Goal: Task Accomplishment & Management: Use online tool/utility

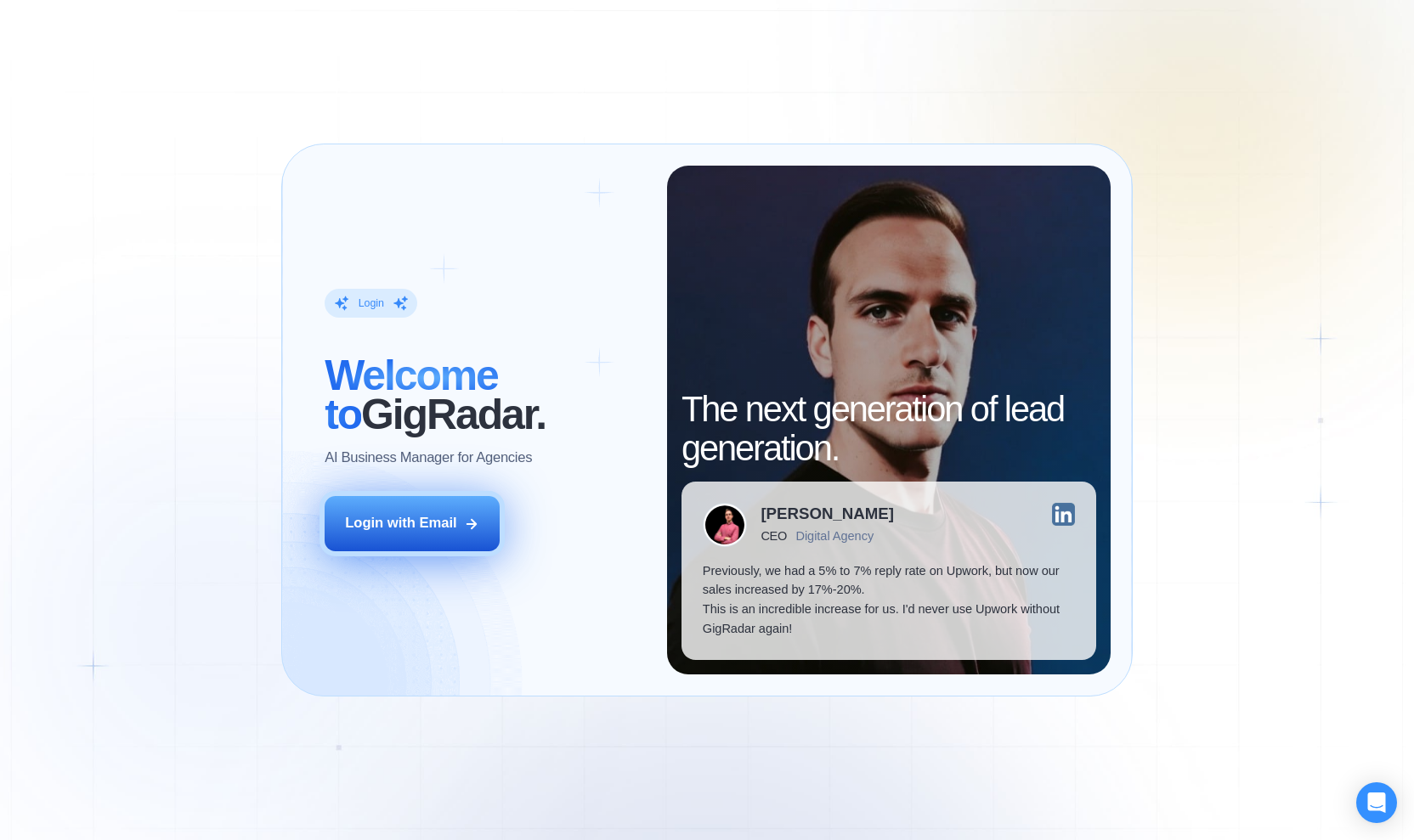
click at [408, 529] on div "Login with Email" at bounding box center [401, 524] width 112 height 20
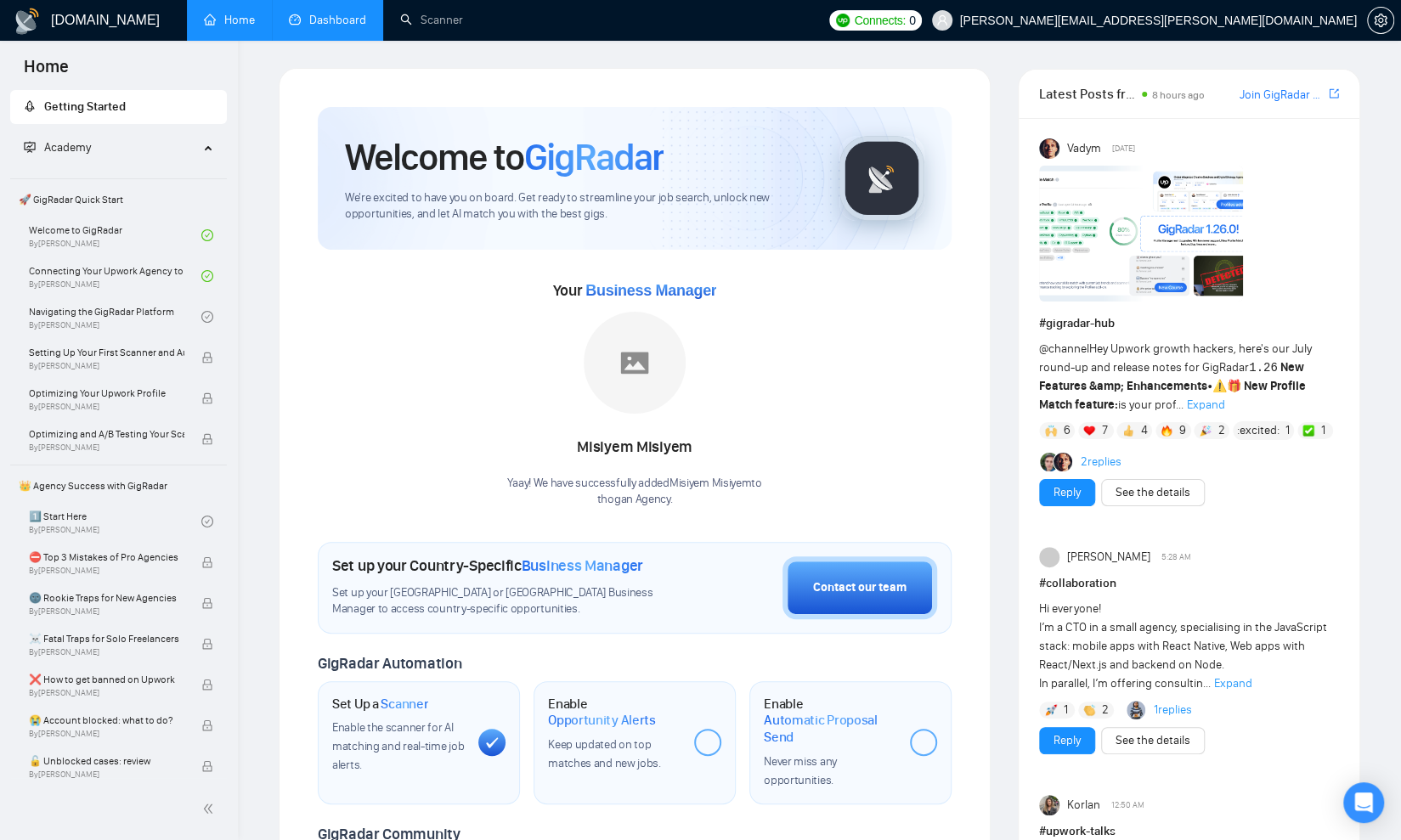
click at [345, 13] on link "Dashboard" at bounding box center [327, 20] width 77 height 15
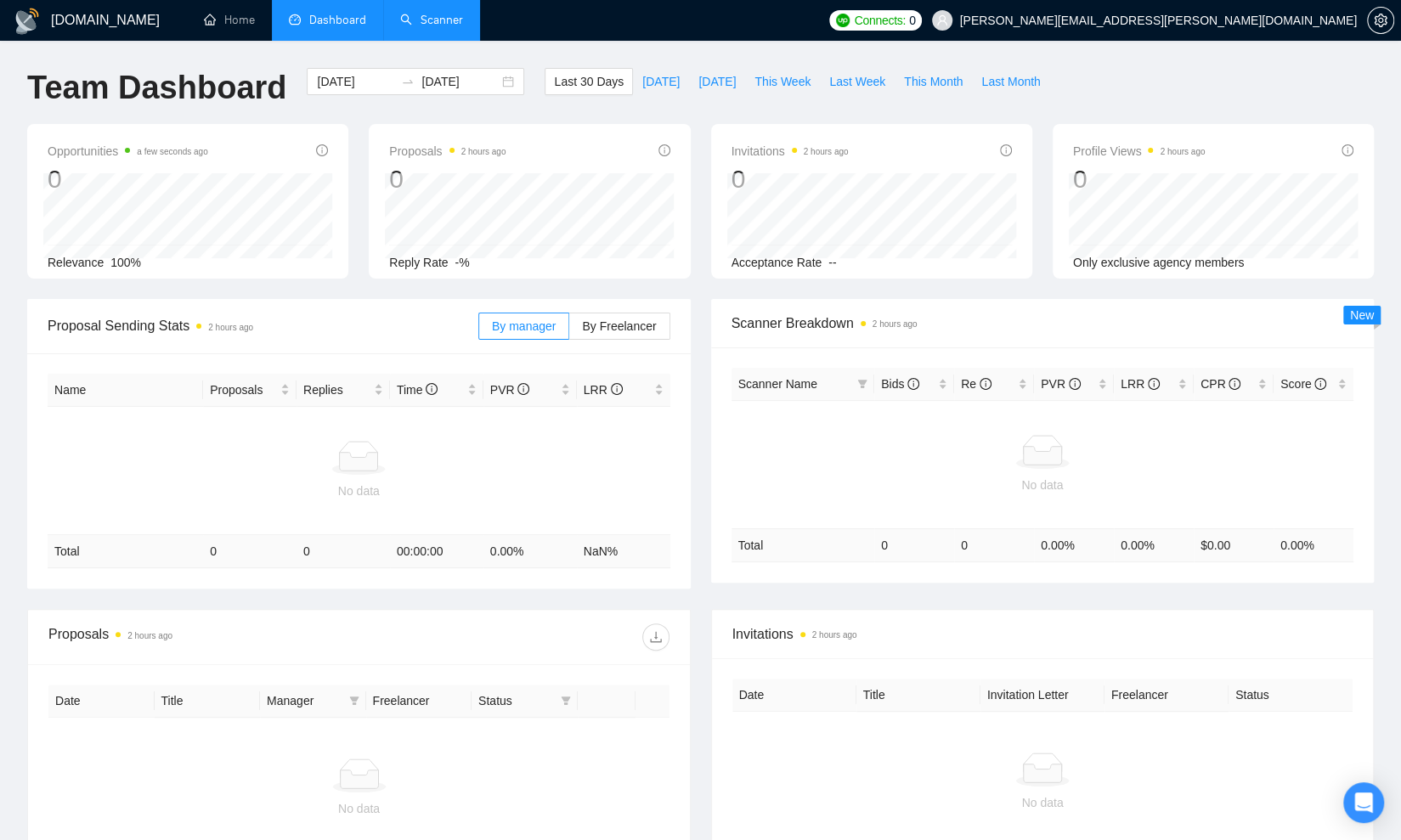
click at [443, 22] on link "Scanner" at bounding box center [432, 20] width 63 height 15
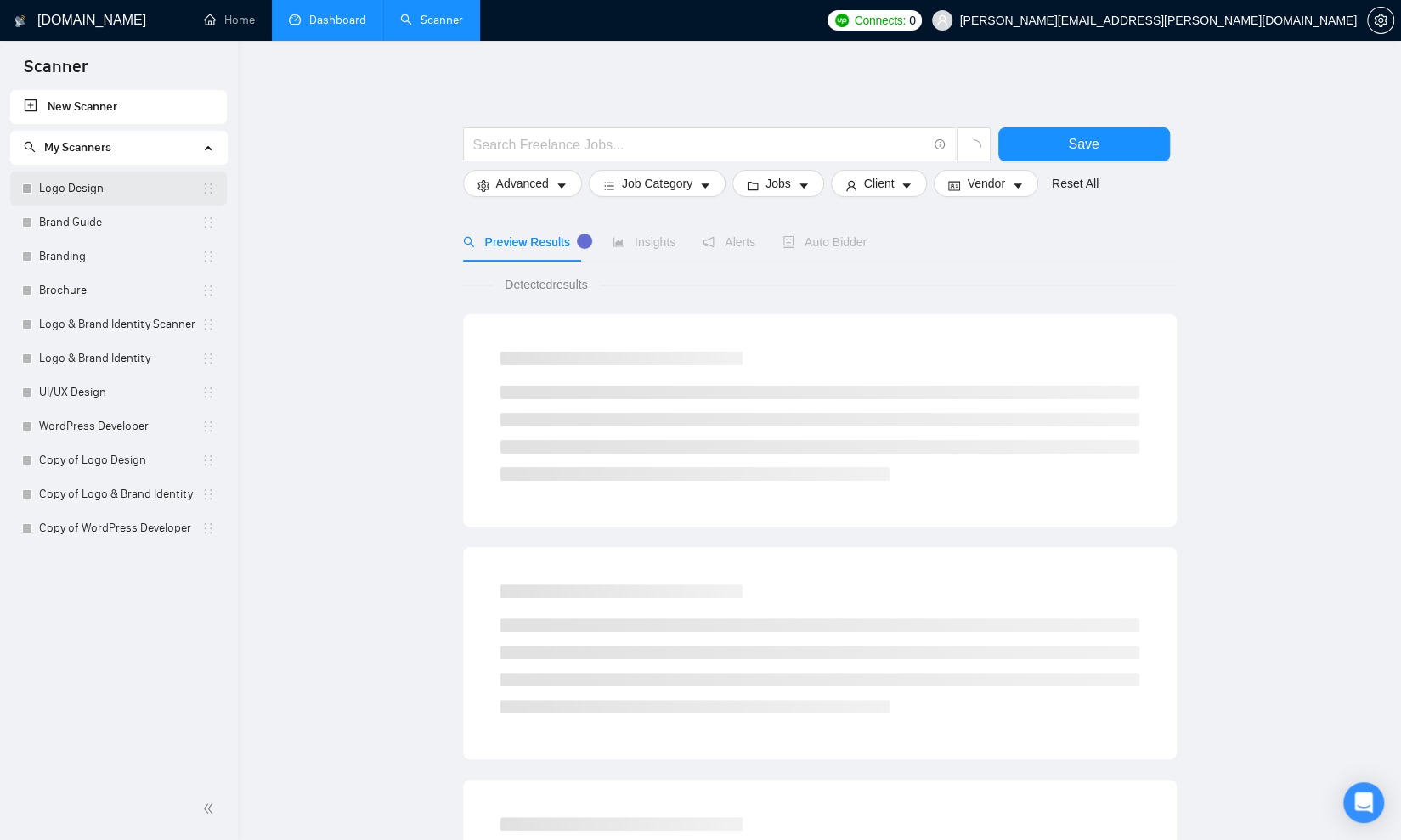
click at [86, 186] on link "Logo Design" at bounding box center [120, 188] width 162 height 34
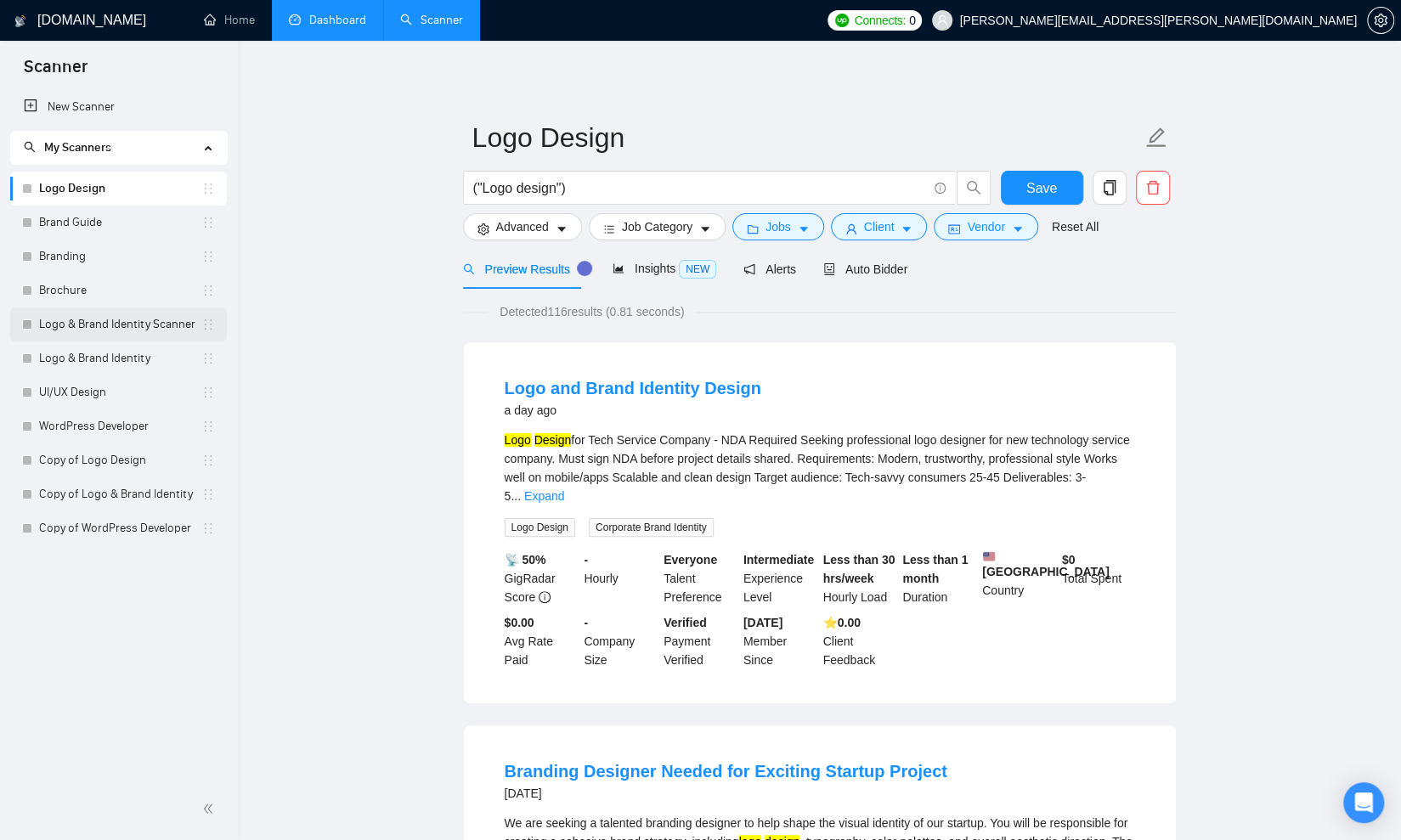
click at [153, 326] on link "Logo & Brand Identity Scanner" at bounding box center [120, 324] width 162 height 34
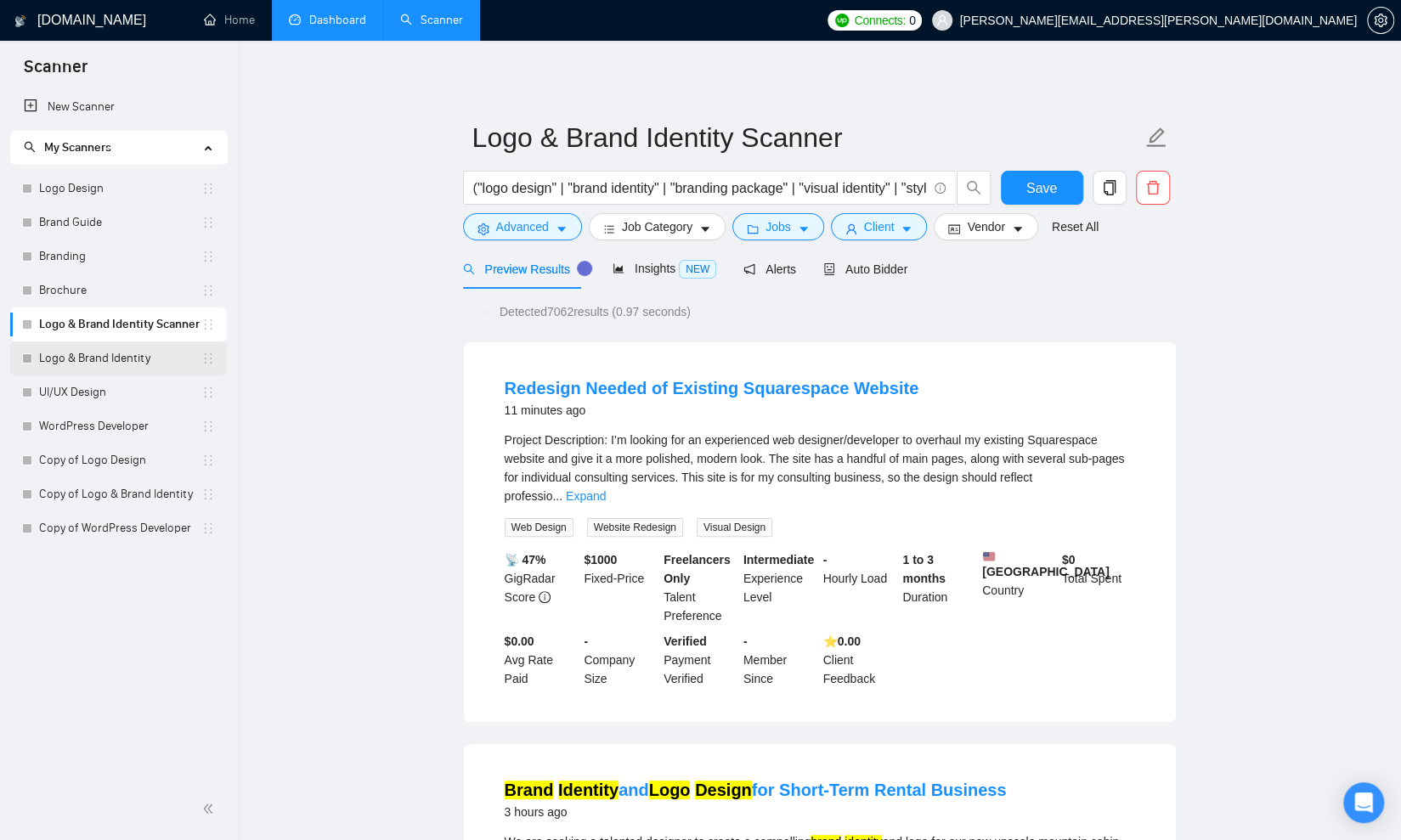
click at [130, 358] on link "Logo & Brand Identity" at bounding box center [120, 358] width 162 height 34
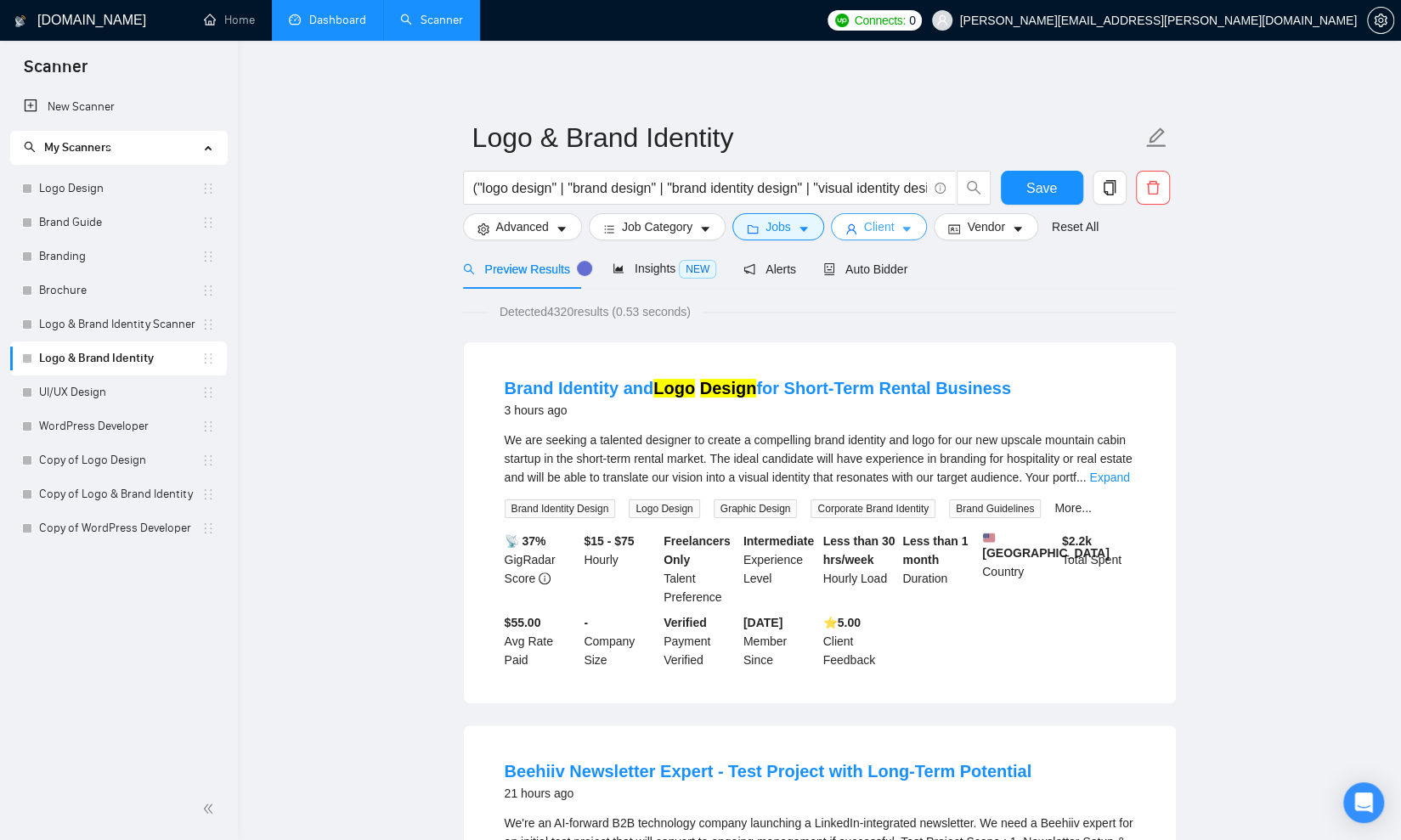
click at [903, 229] on icon "caret-down" at bounding box center [908, 231] width 9 height 5
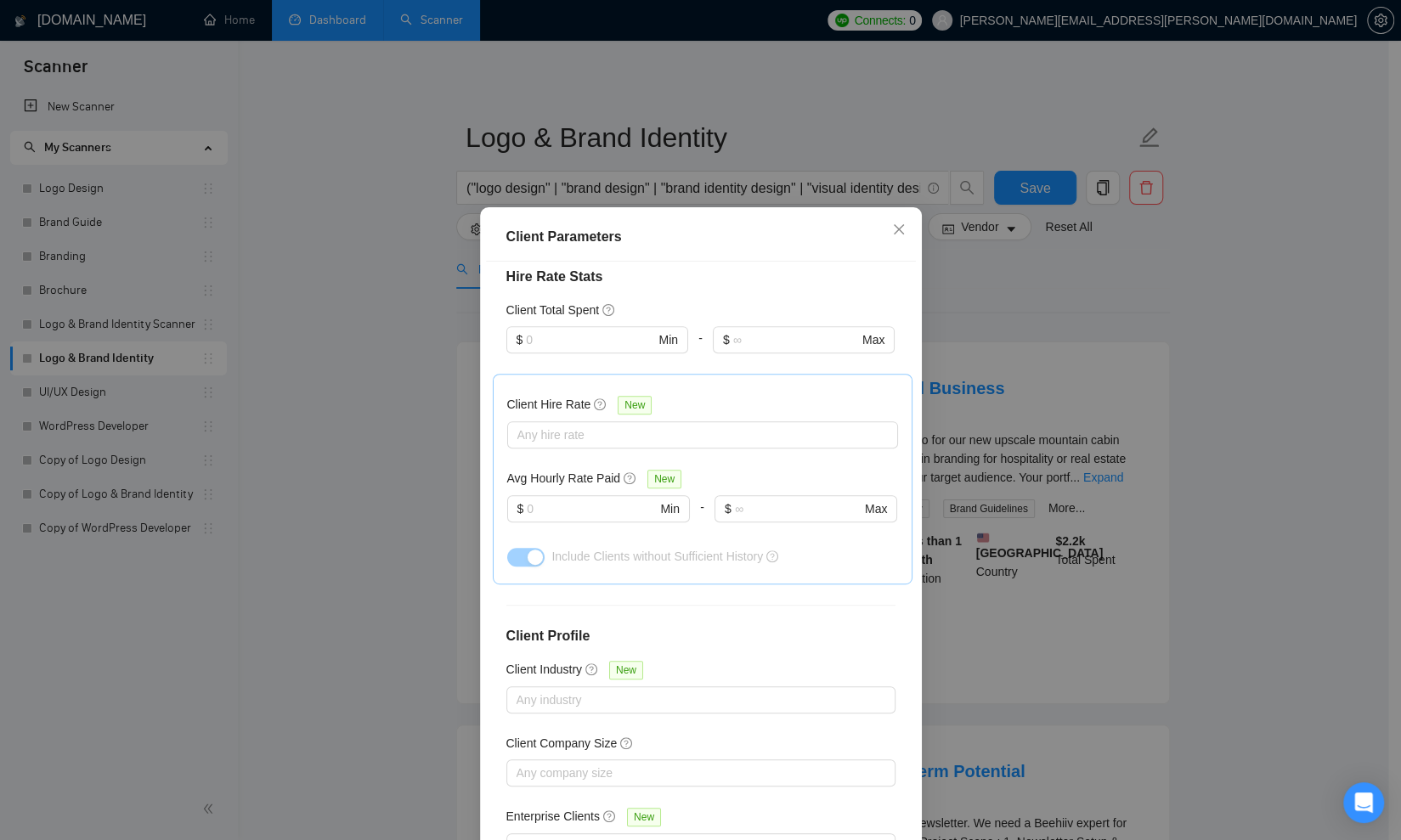
scroll to position [83, 0]
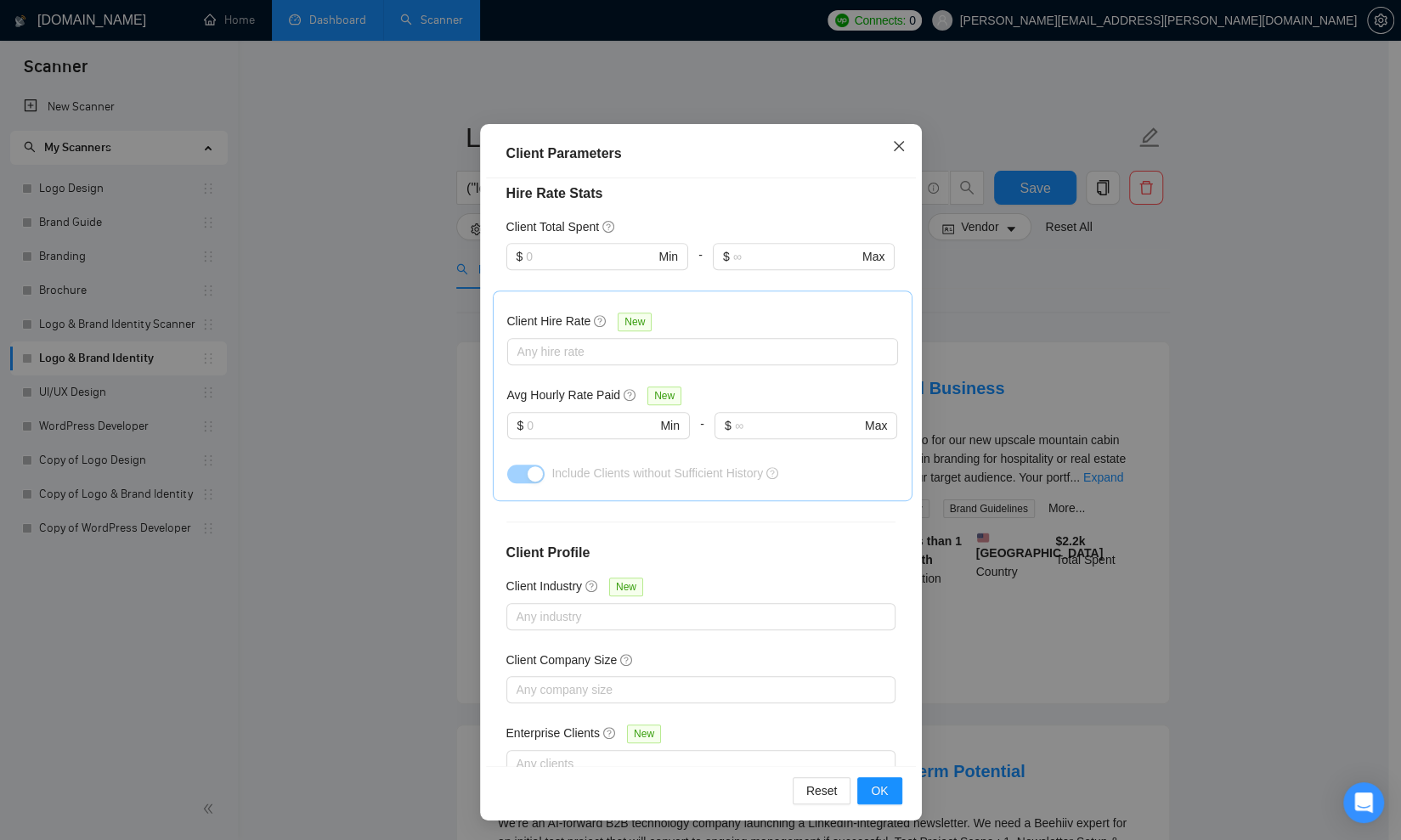
click at [879, 140] on span "Close" at bounding box center [898, 147] width 46 height 46
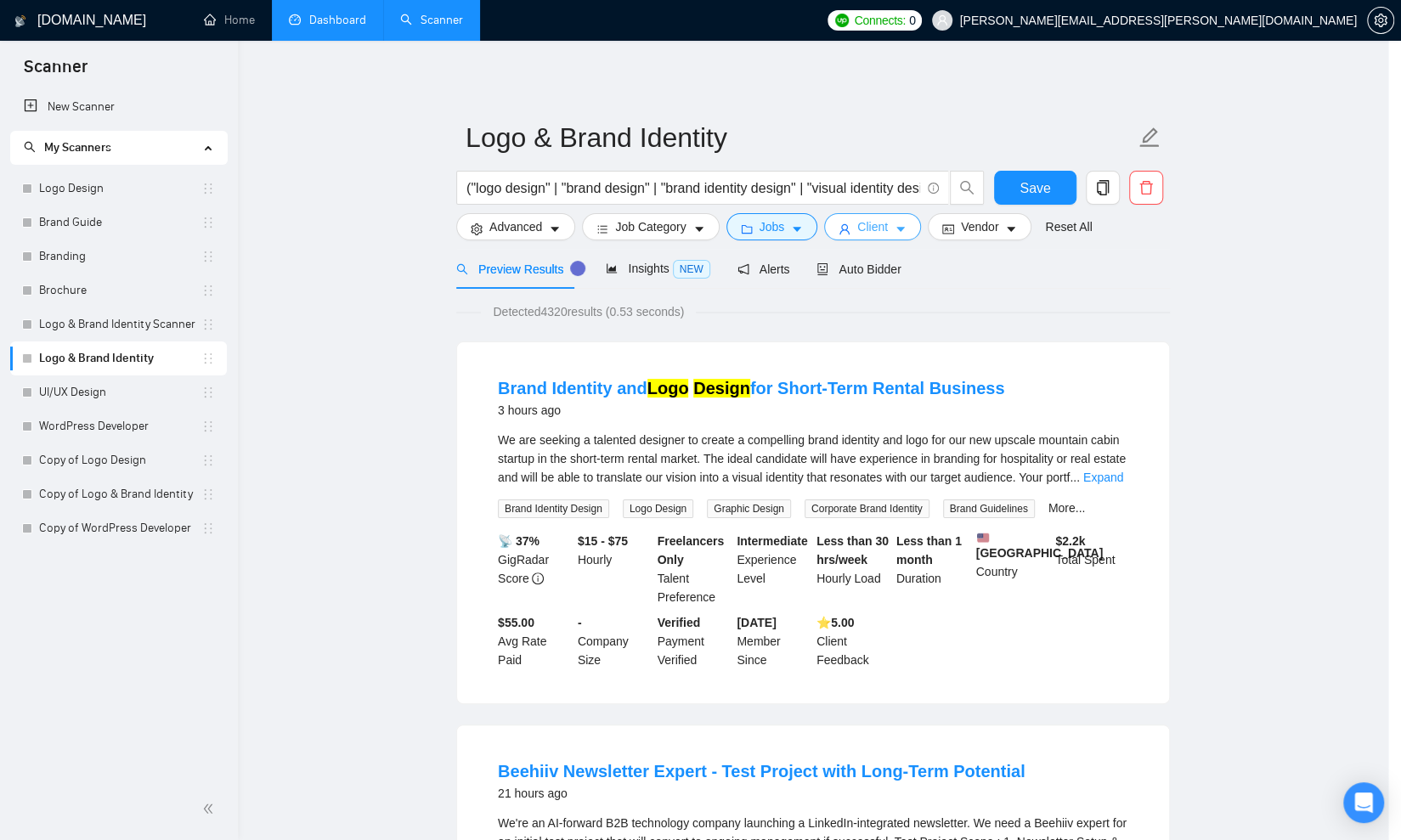
scroll to position [0, 0]
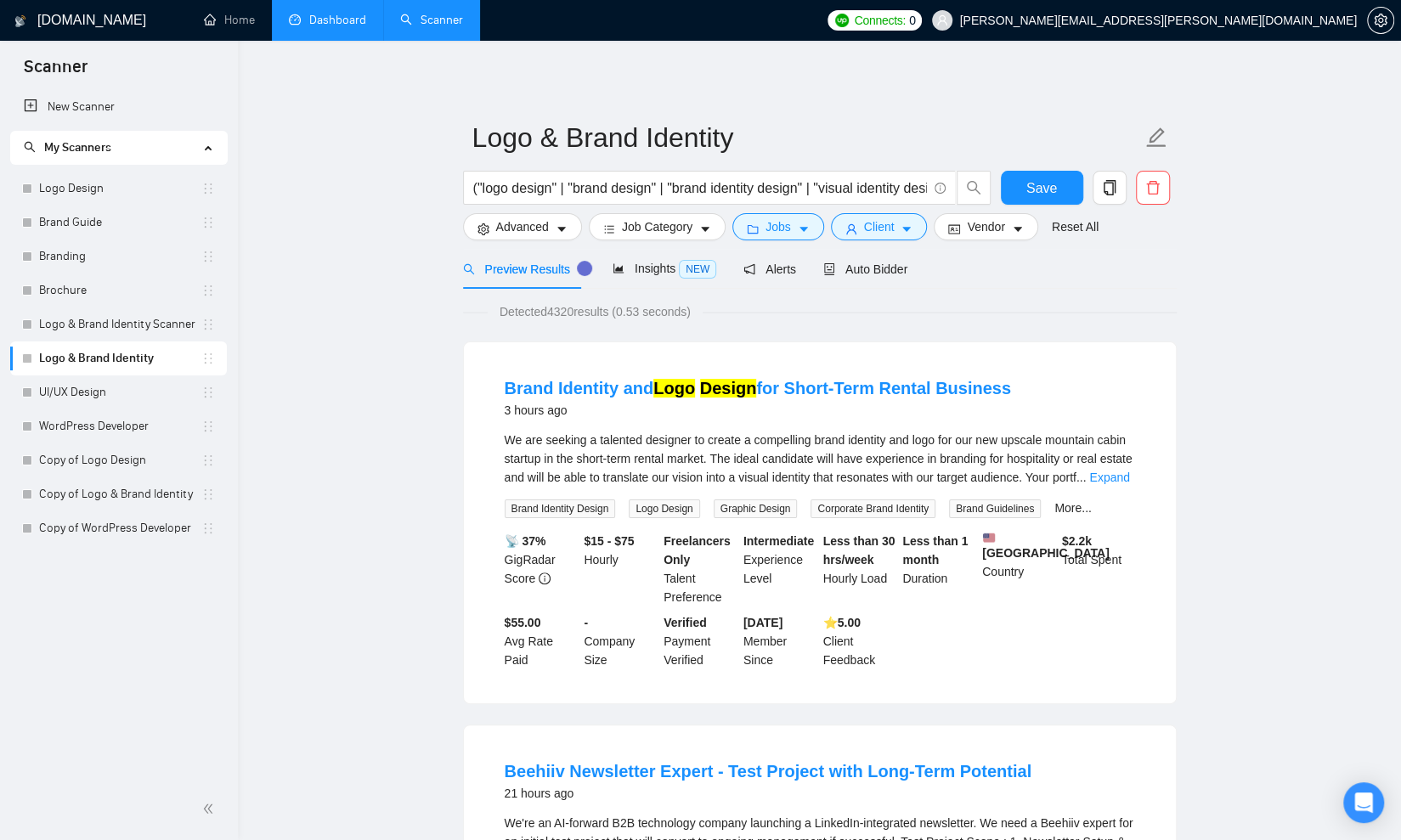
click at [880, 274] on span "Auto Bidder" at bounding box center [865, 270] width 84 height 14
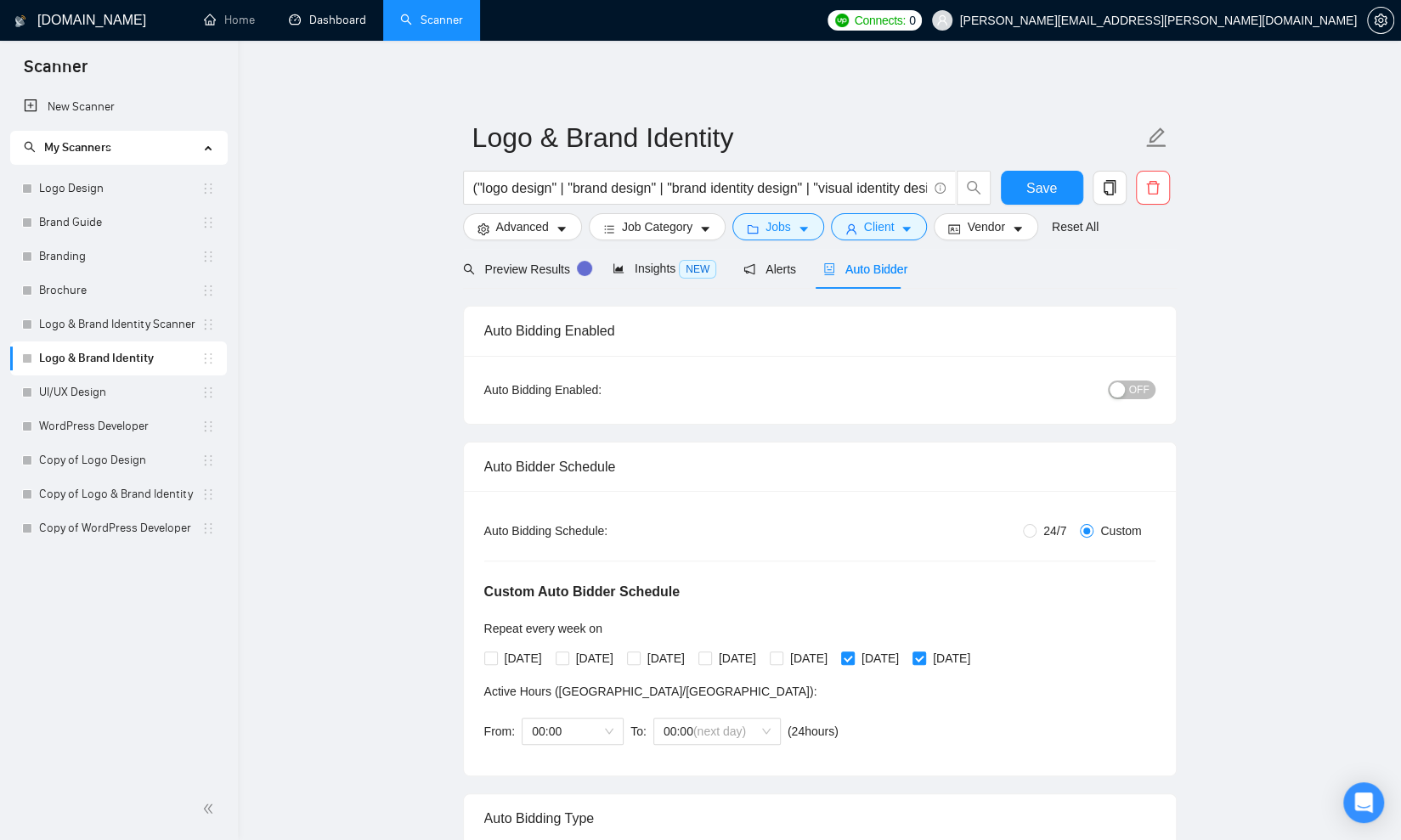
radio input "false"
radio input "true"
click at [1087, 532] on input "Custom" at bounding box center [1087, 531] width 14 height 14
click at [1014, 229] on icon "caret-down" at bounding box center [1018, 230] width 12 height 12
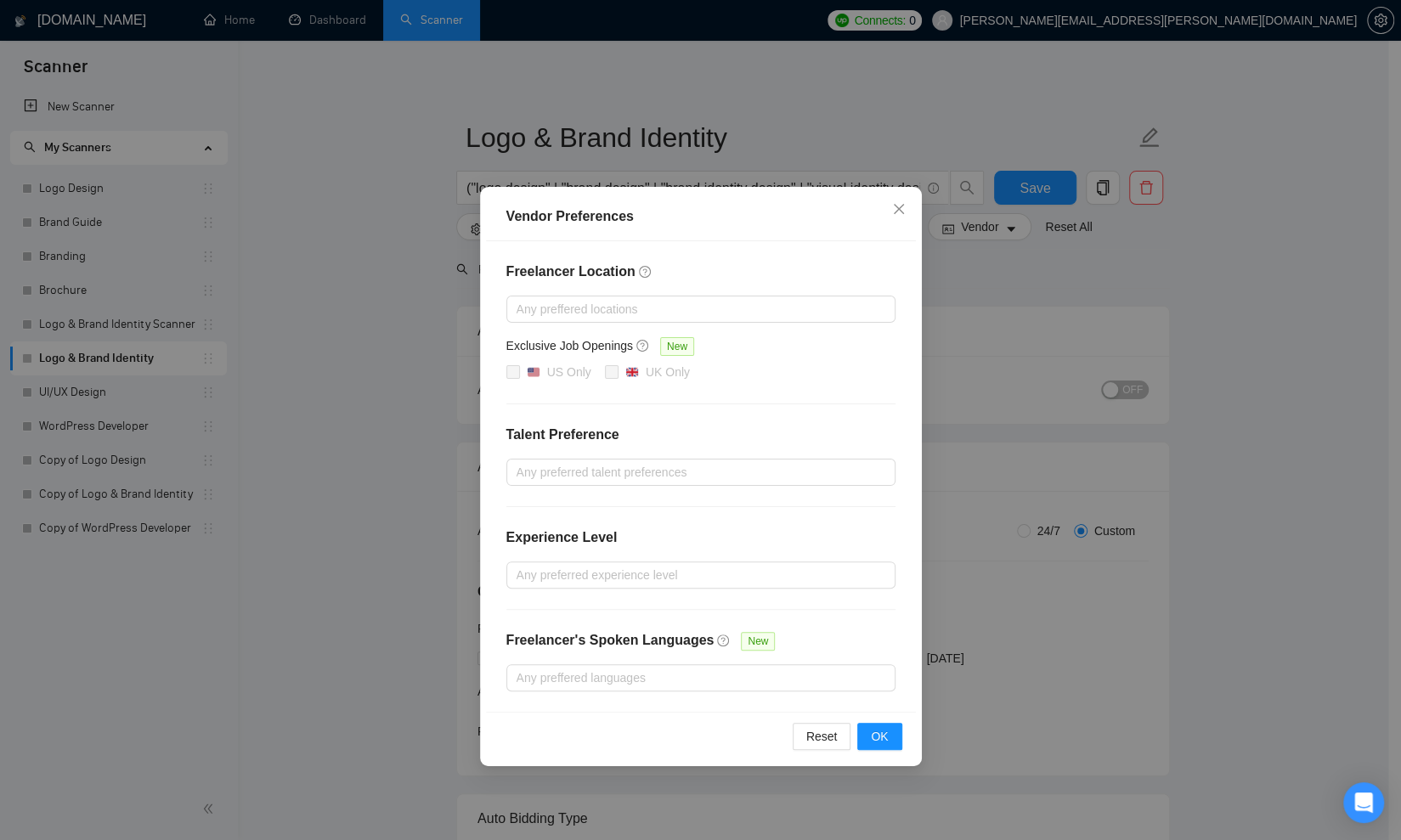
click at [1179, 277] on div "Vendor Preferences Freelancer Location Any preffered locations Exclusive Job Op…" at bounding box center [700, 420] width 1401 height 840
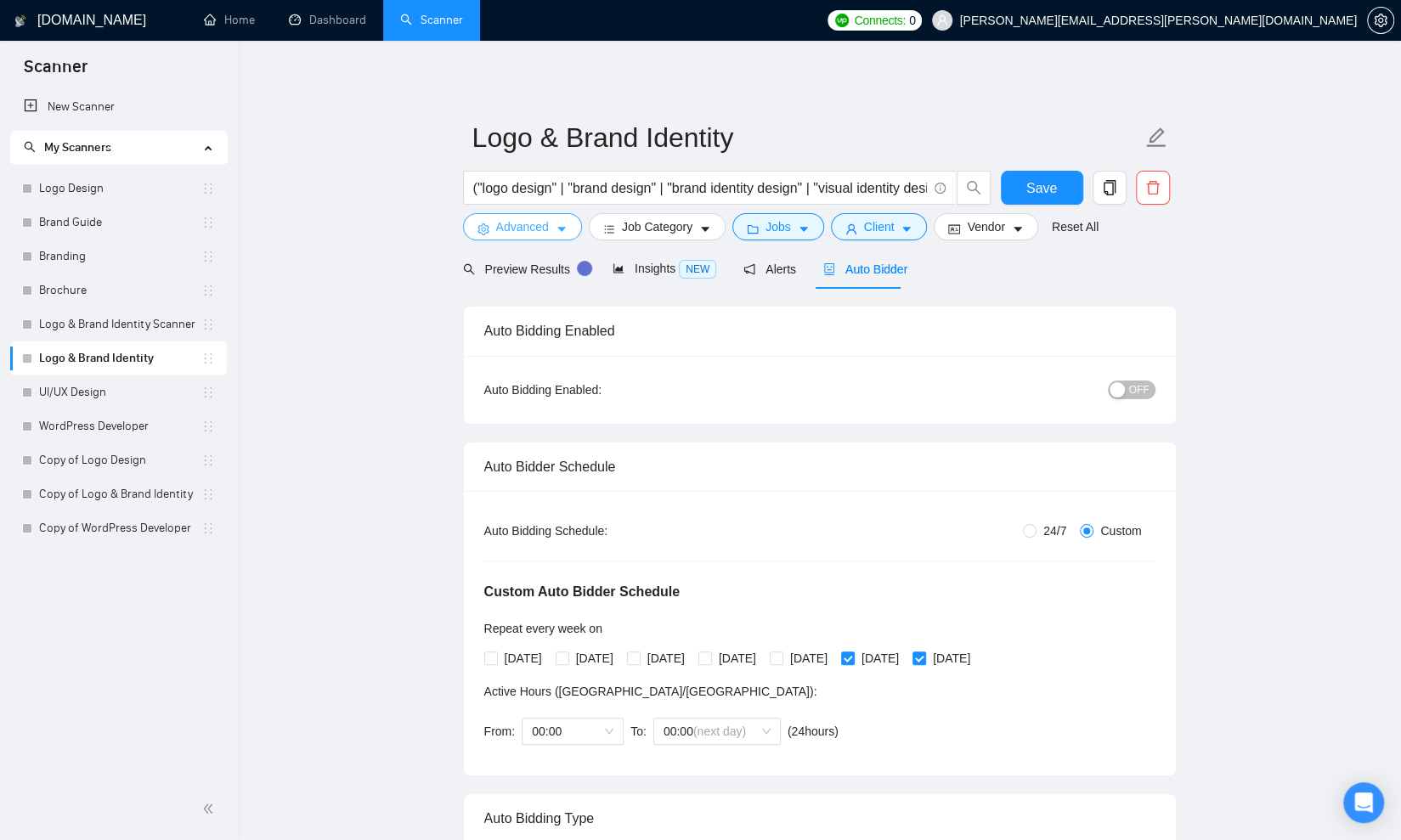
click at [551, 229] on button "Advanced" at bounding box center [522, 226] width 119 height 27
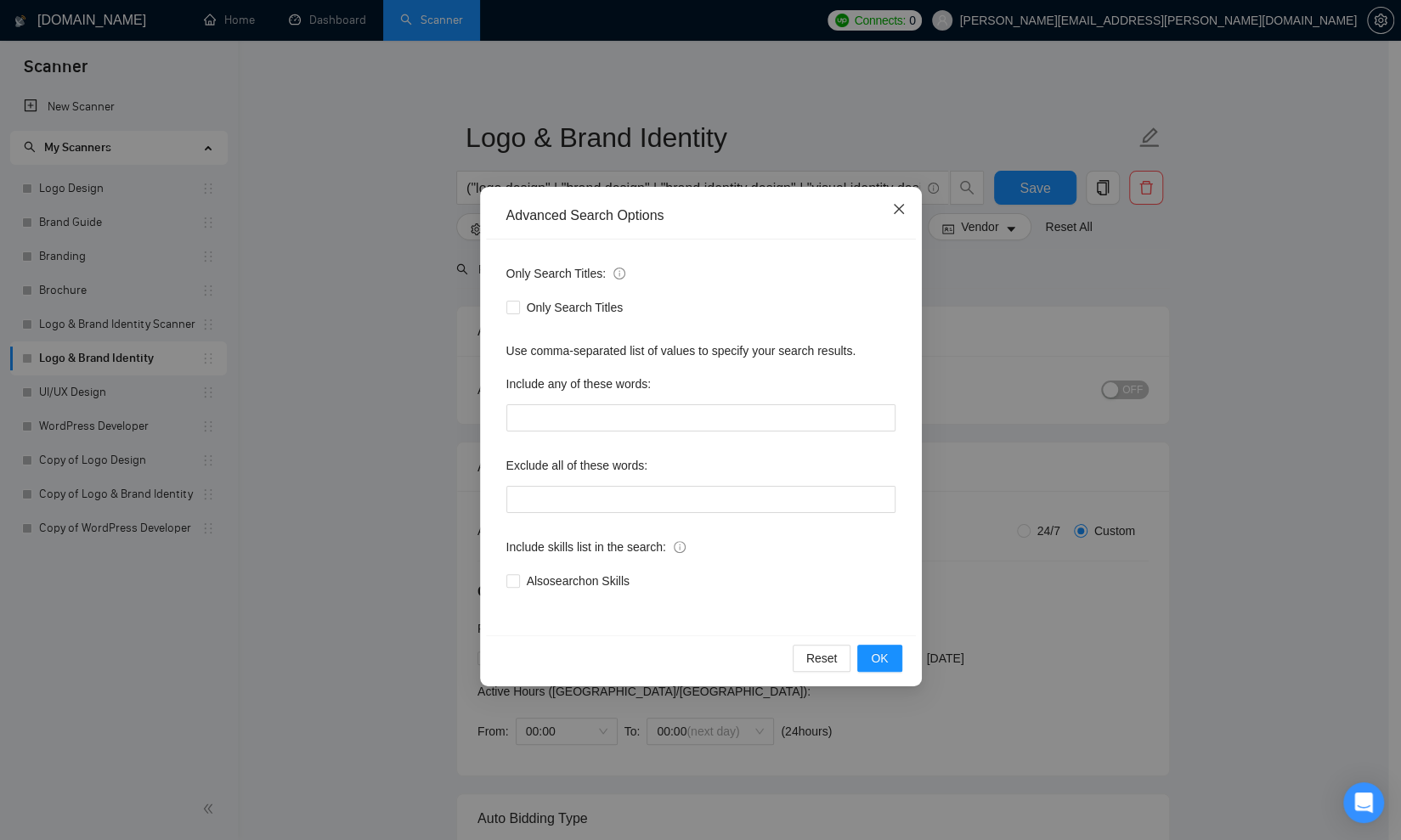
click at [901, 205] on icon "close" at bounding box center [899, 209] width 14 height 14
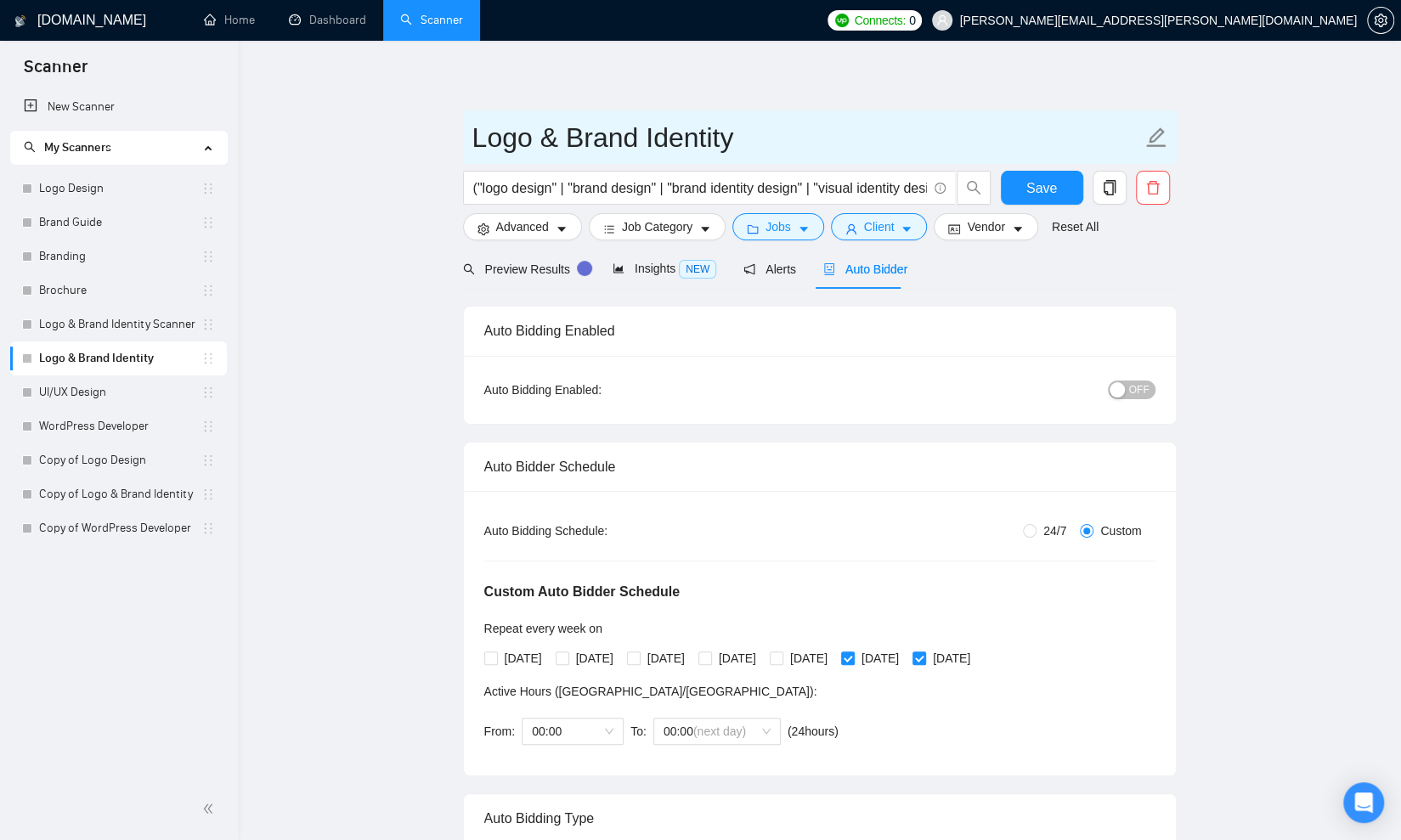
drag, startPoint x: 479, startPoint y: 138, endPoint x: 773, endPoint y: 124, distance: 294.3
click at [773, 124] on input "Logo & Brand Identity" at bounding box center [807, 137] width 669 height 42
